Goal: Information Seeking & Learning: Learn about a topic

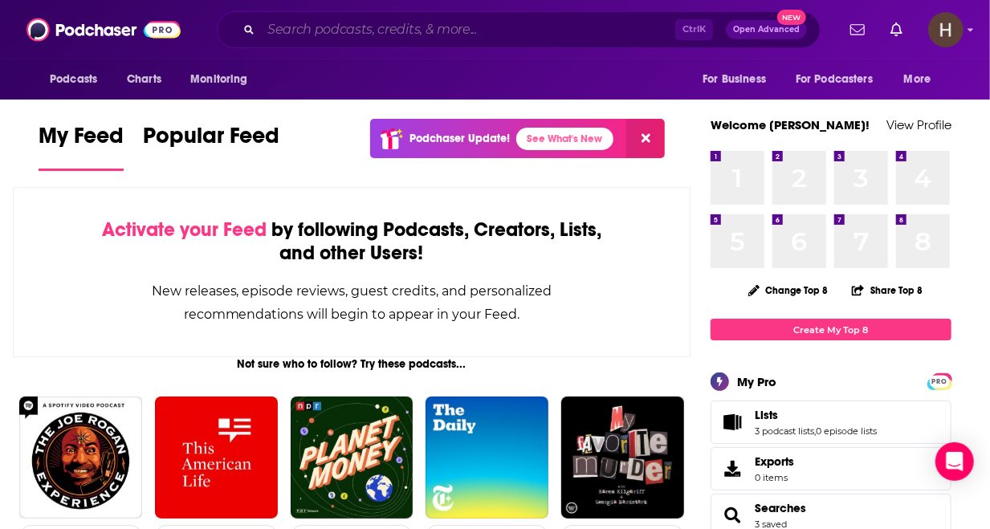
click at [390, 33] on input "Search podcasts, credits, & more..." at bounding box center [468, 30] width 414 height 26
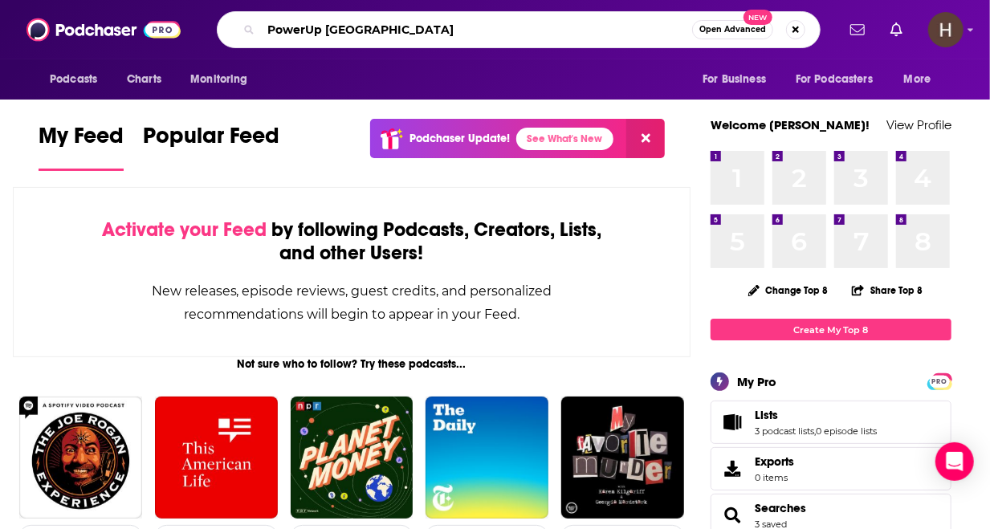
type input "PowerUp [GEOGRAPHIC_DATA]"
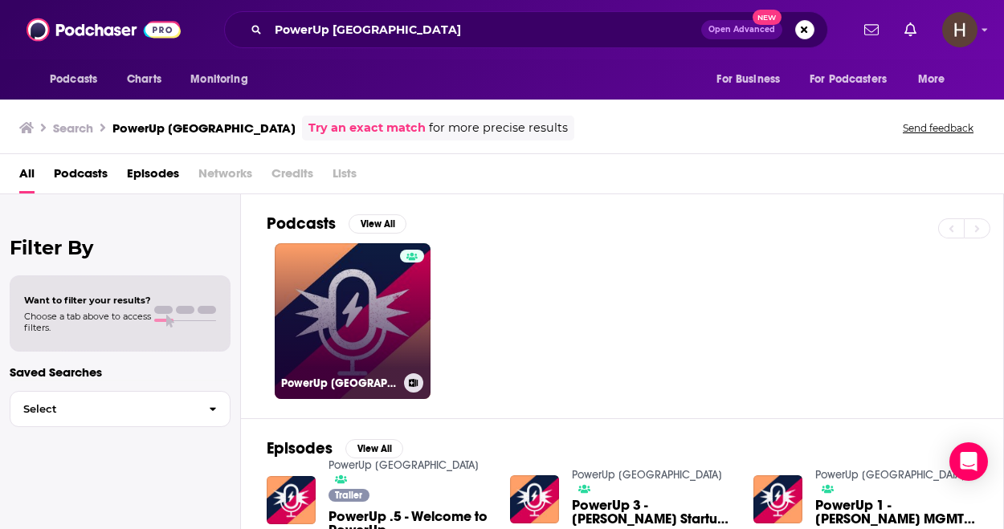
click at [355, 259] on link "PowerUp [GEOGRAPHIC_DATA]" at bounding box center [353, 321] width 156 height 156
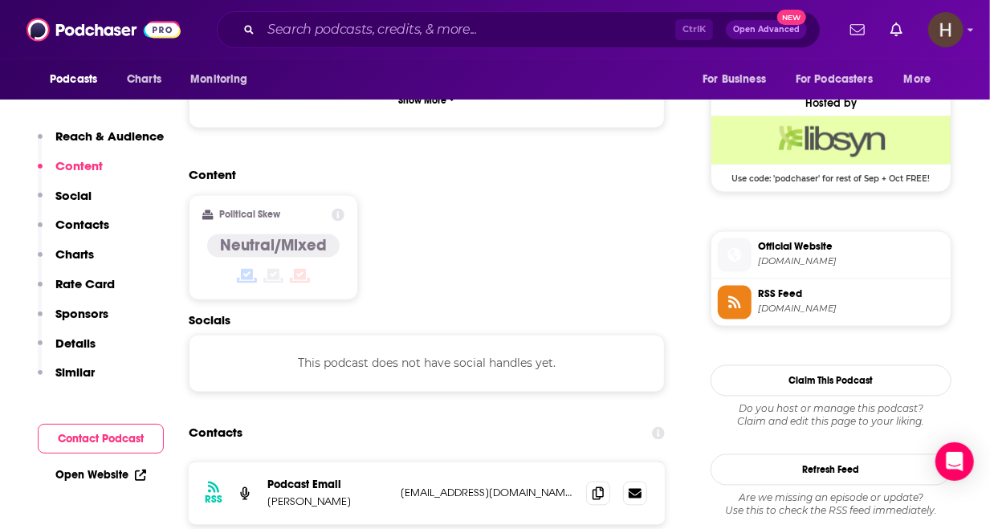
scroll to position [1285, 0]
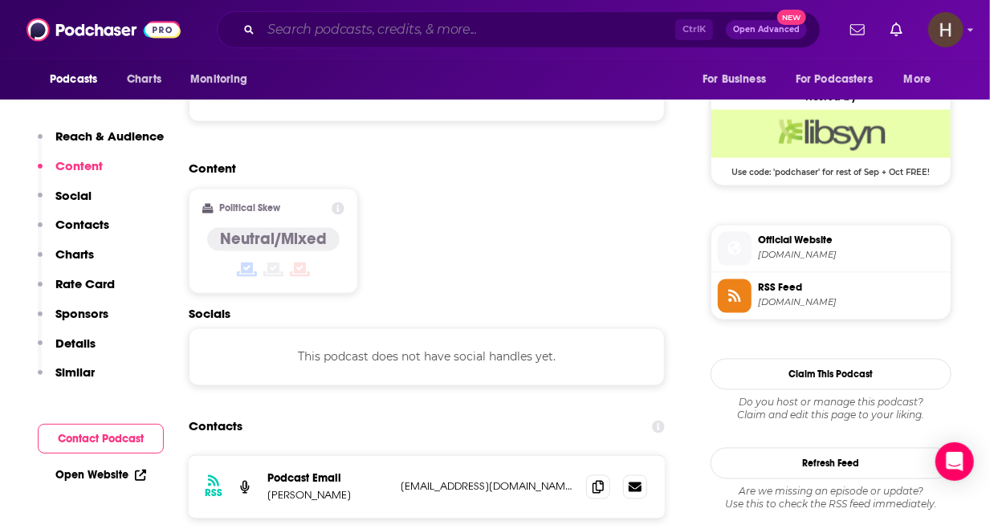
click at [357, 24] on input "Search podcasts, credits, & more..." at bounding box center [468, 30] width 414 height 26
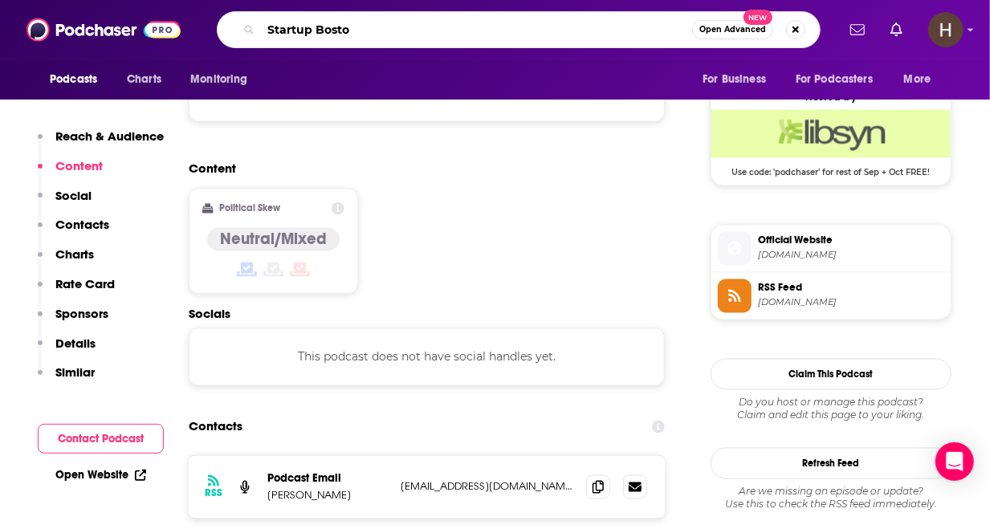
type input "Startup [GEOGRAPHIC_DATA]"
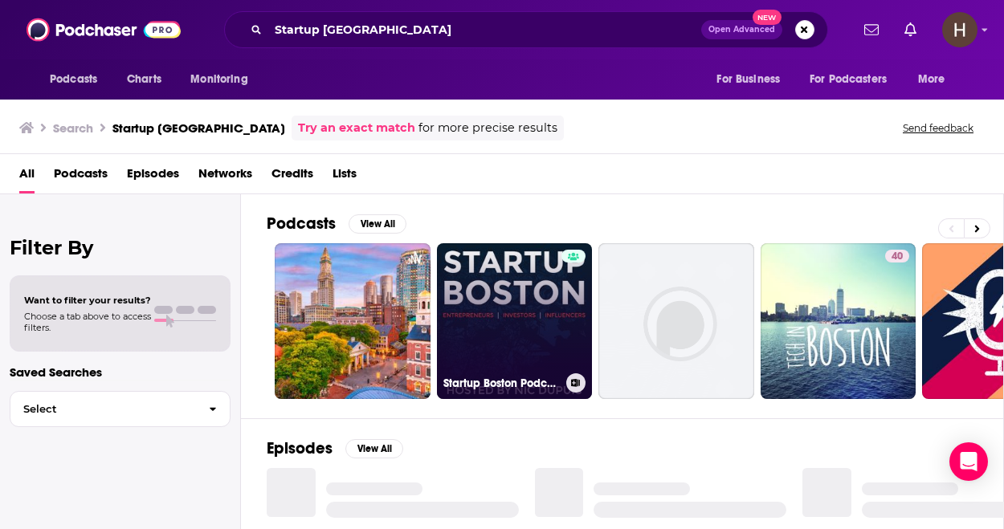
click at [503, 289] on link "Startup Boston Podcast: Entrepreneurs | Investors | Influencers | Founders" at bounding box center [515, 321] width 156 height 156
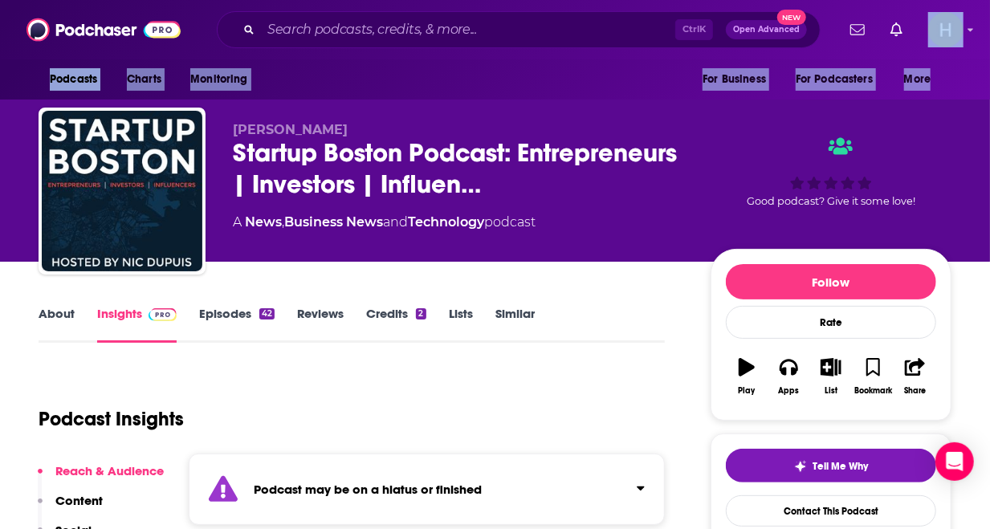
drag, startPoint x: 989, startPoint y: 51, endPoint x: 987, endPoint y: 63, distance: 11.5
click at [987, 63] on div "Podcasts Charts Monitoring Ctrl K Open Advanced New For Business For Podcasters…" at bounding box center [495, 50] width 990 height 100
click at [976, 63] on div "Podcasts Charts Monitoring For Business For Podcasters More" at bounding box center [495, 79] width 990 height 40
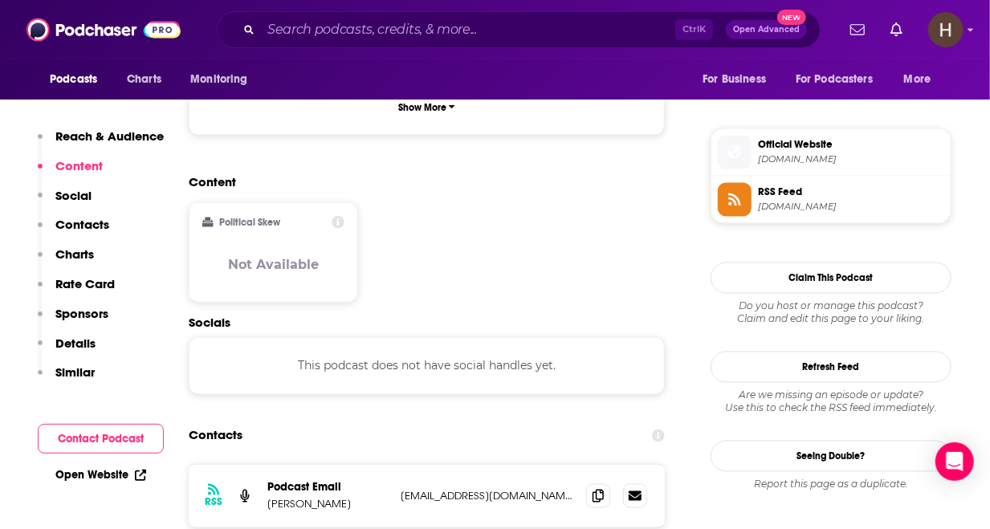
scroll to position [1285, 0]
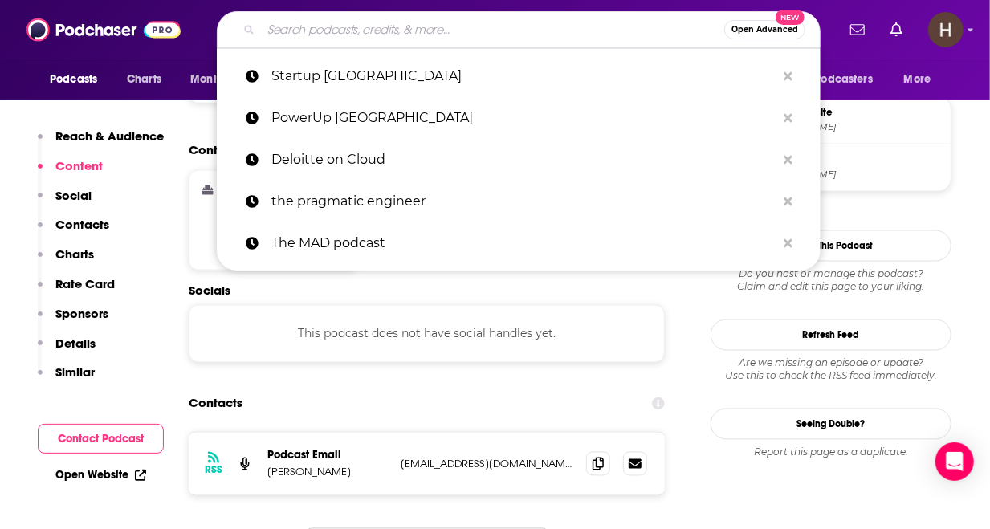
click at [358, 31] on input "Search podcasts, credits, & more..." at bounding box center [492, 30] width 463 height 26
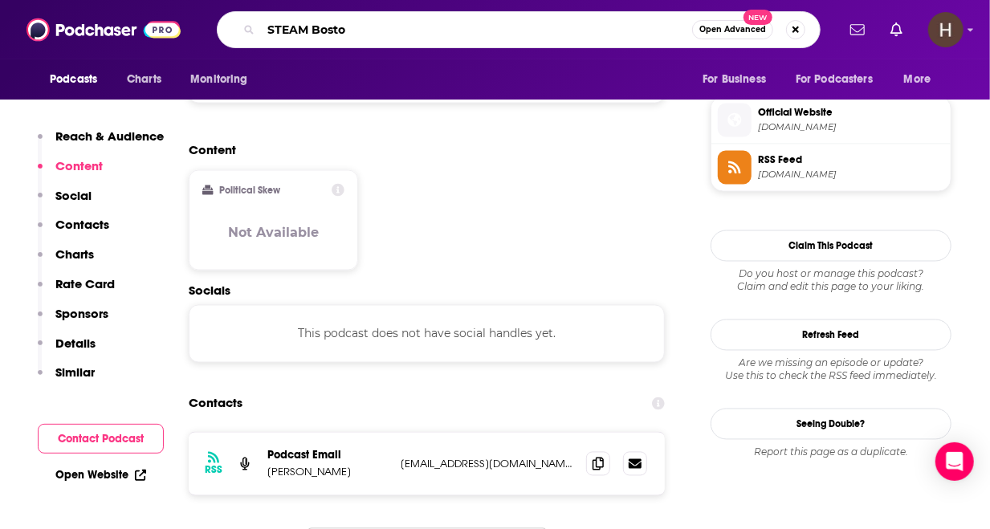
type input "STEAM [GEOGRAPHIC_DATA]"
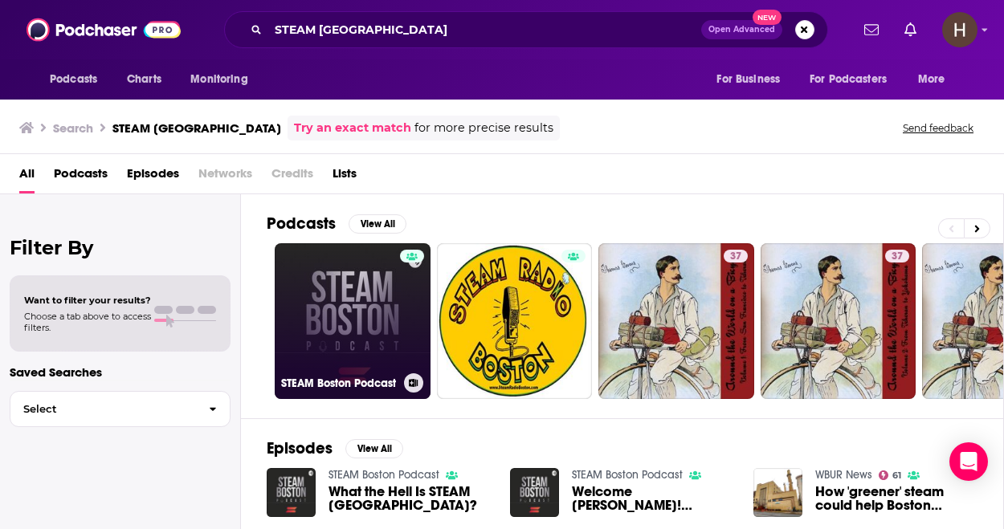
click at [360, 283] on link "STEAM Boston Podcast" at bounding box center [353, 321] width 156 height 156
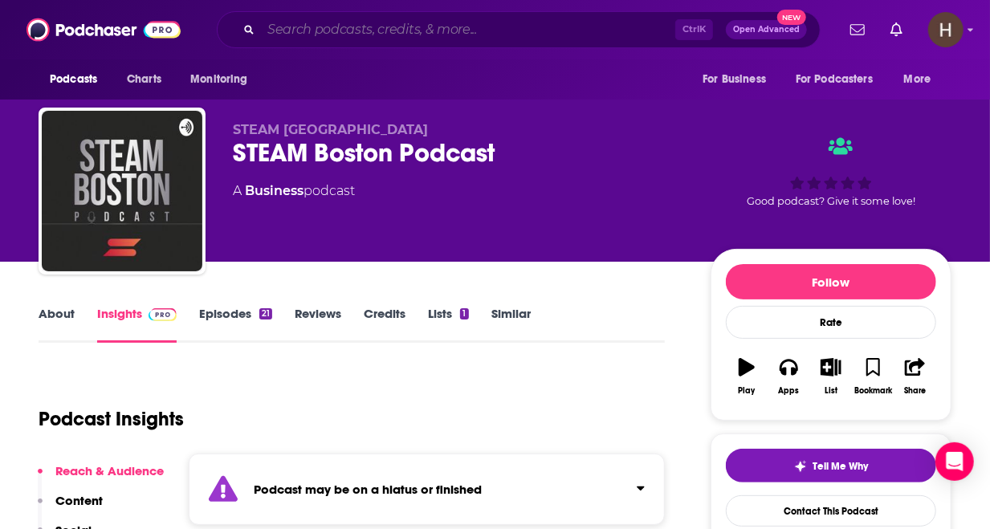
click at [453, 29] on input "Search podcasts, credits, & more..." at bounding box center [468, 30] width 414 height 26
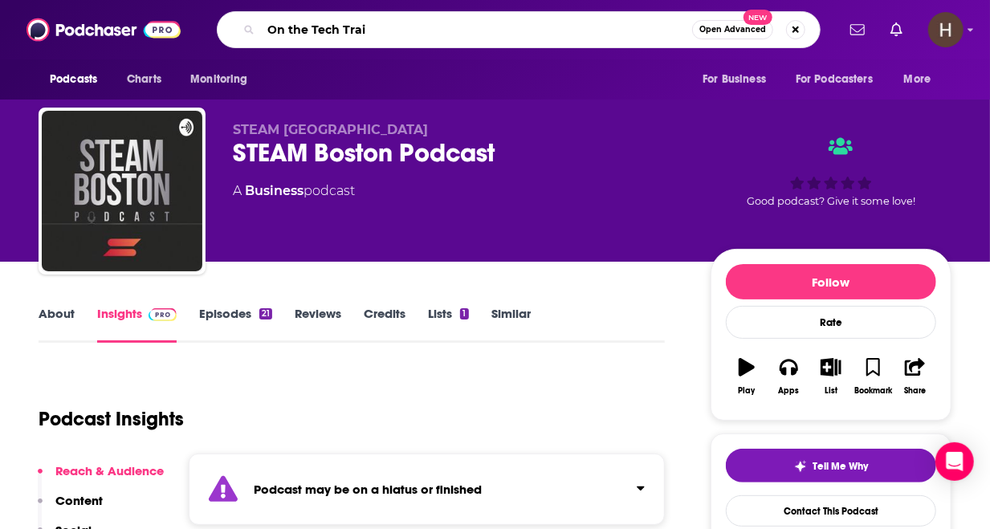
type input "On the Tech Trail"
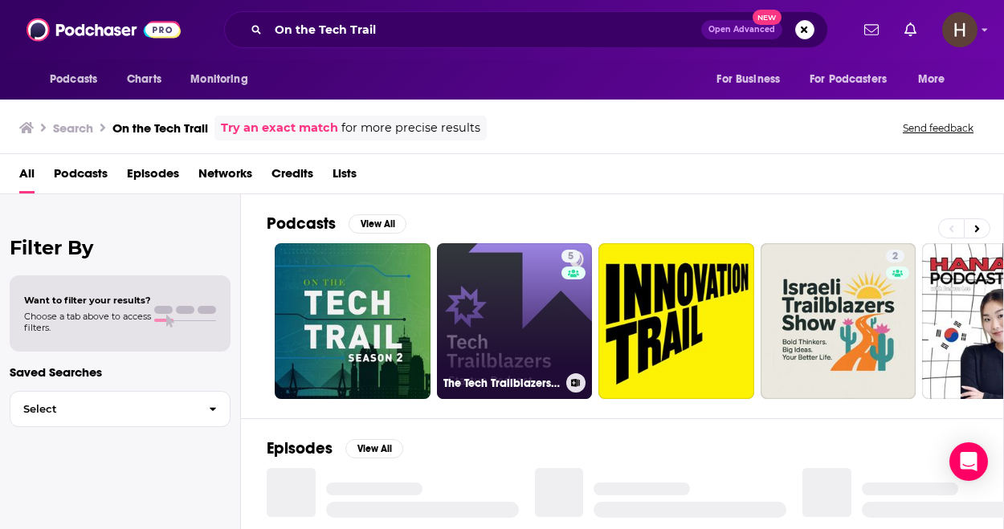
click at [502, 343] on link "5 The Tech Trailblazers Startup Podcast" at bounding box center [515, 321] width 156 height 156
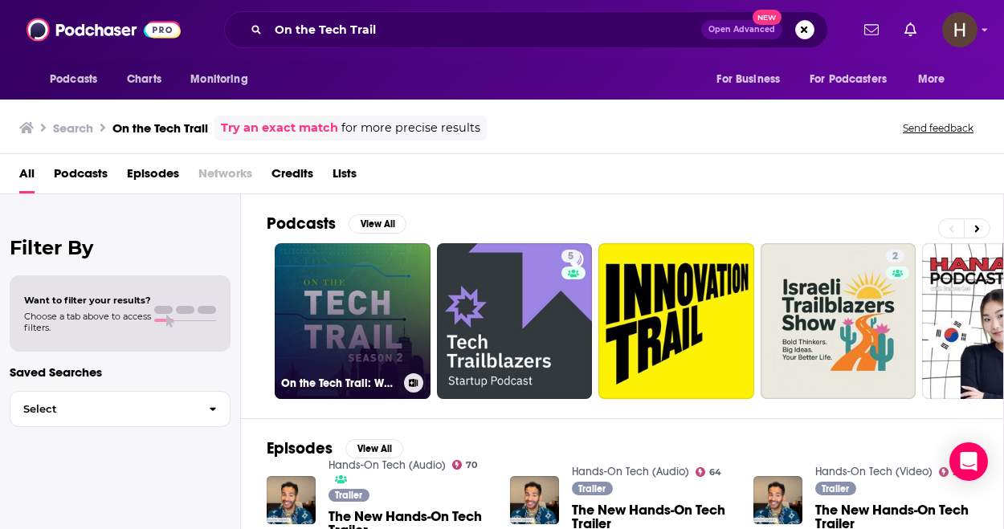
click at [376, 311] on link "On the Tech Trail: Walks with Strategic Leaders" at bounding box center [353, 321] width 156 height 156
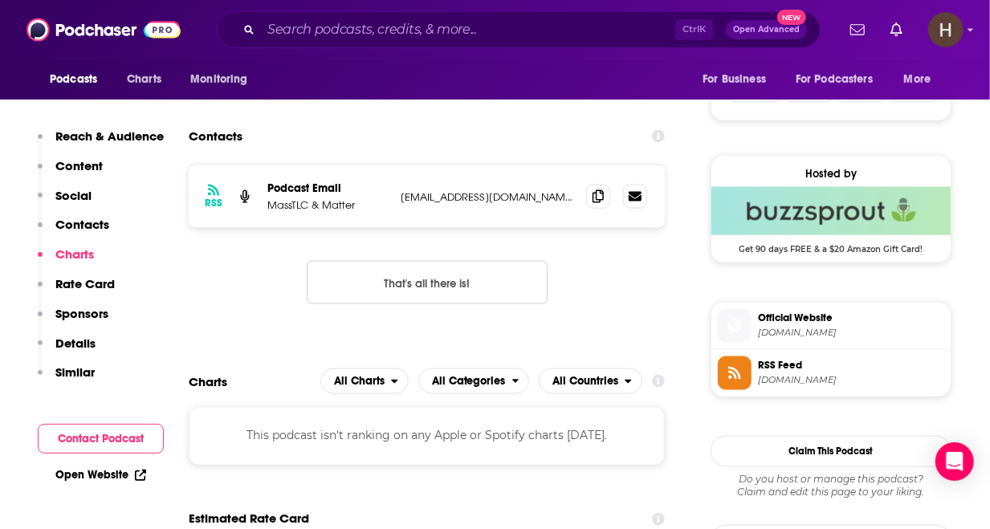
scroll to position [1062, 0]
